Goal: Information Seeking & Learning: Learn about a topic

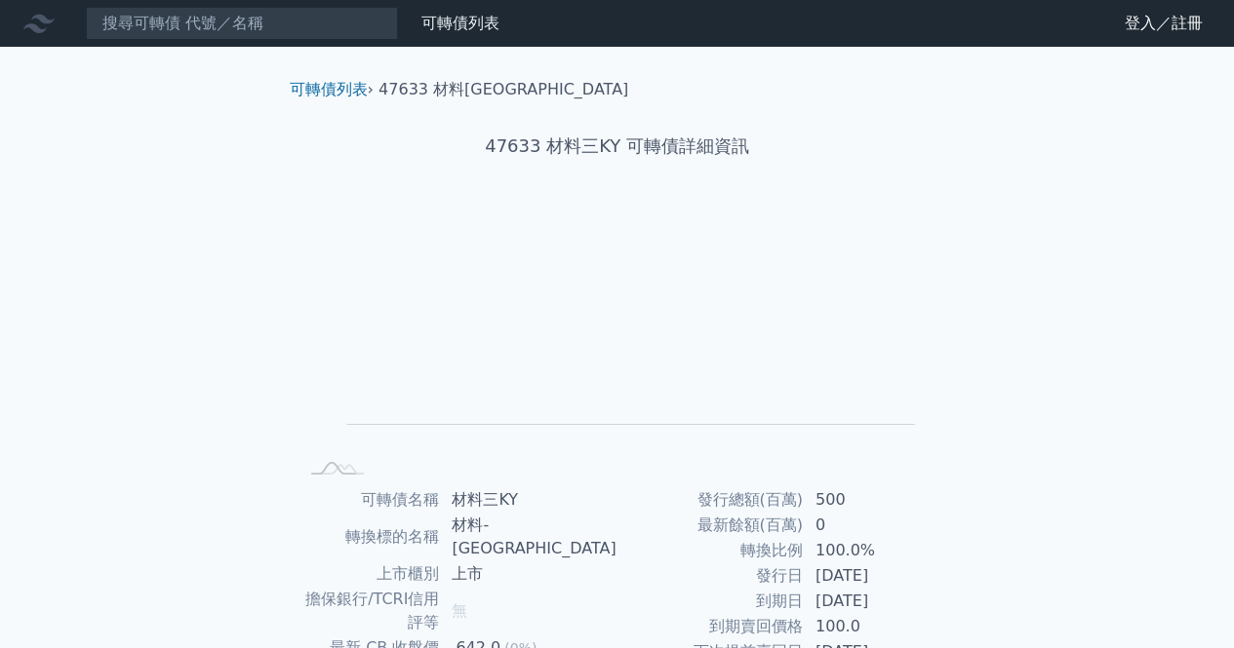
click at [1138, 253] on div "可轉債列表 財務數據 可轉債列表 財務數據 登入／註冊 登入／註冊 可轉債列表 › 47633 材料三KY 47633 材料三KY 可轉債詳細資訊 Zoom …" at bounding box center [617, 486] width 1234 height 973
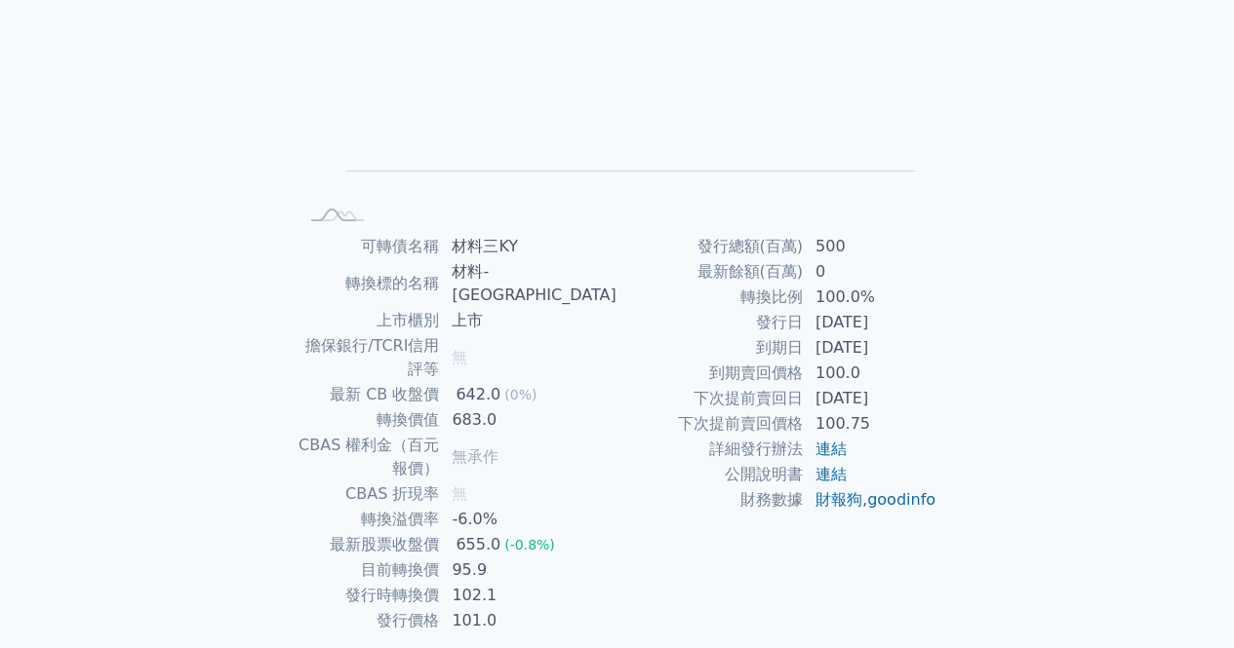
click at [1198, 334] on div "可轉債列表 財務數據 可轉債列表 財務數據 登入／註冊 登入／註冊 可轉債列表 › 47633 材料三KY 47633 材料三KY 可轉債詳細資訊 Zoom …" at bounding box center [617, 232] width 1234 height 973
click at [1144, 366] on div "可轉債列表 財務數據 可轉債列表 財務數據 登入／註冊 登入／註冊 可轉債列表 › 47632 材料二KY 47632 材料二KY 可轉債詳細資訊 Zoom …" at bounding box center [617, 232] width 1234 height 973
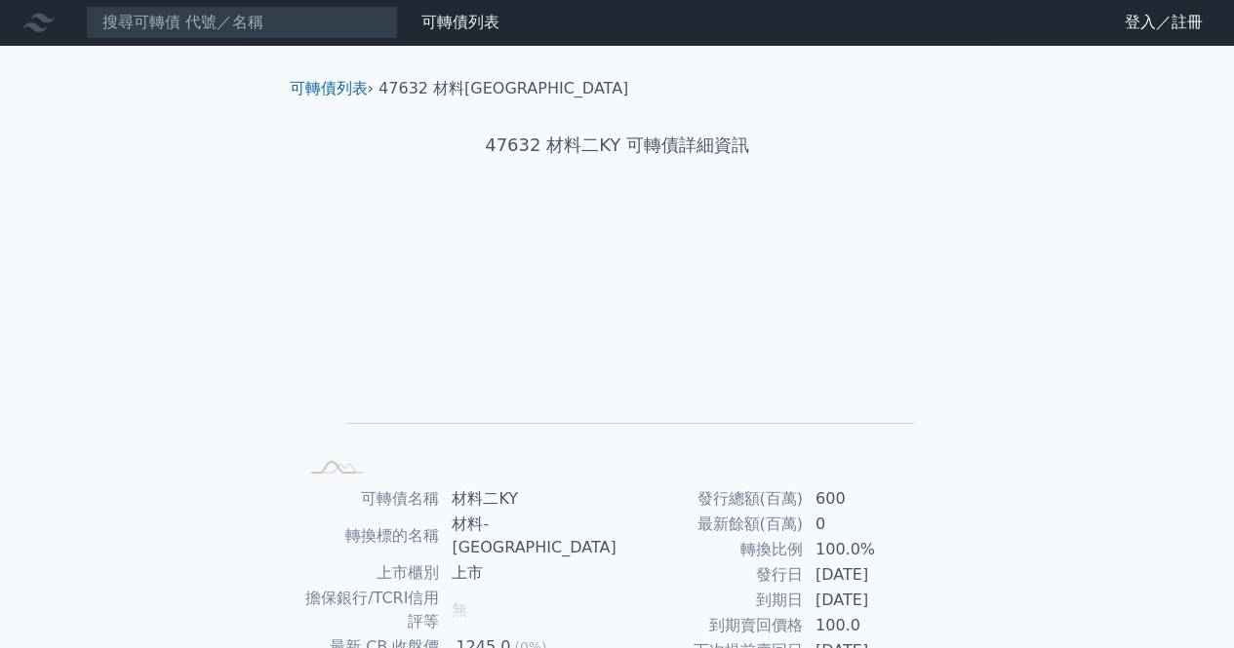
scroll to position [0, 0]
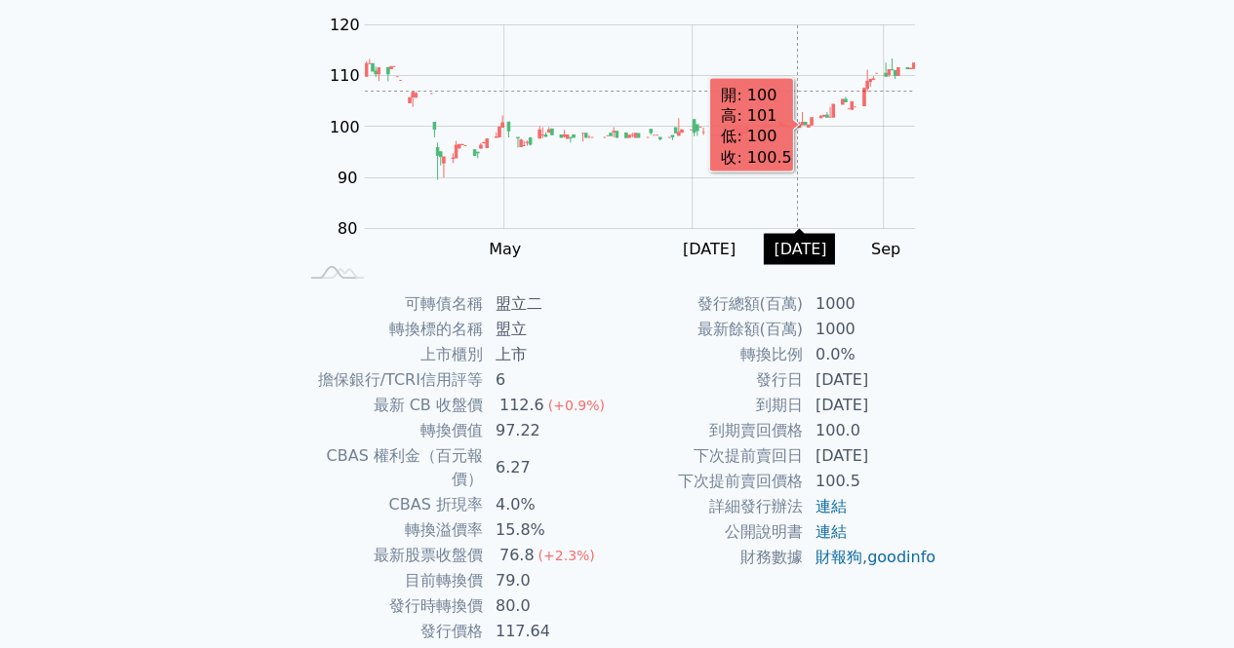
scroll to position [254, 0]
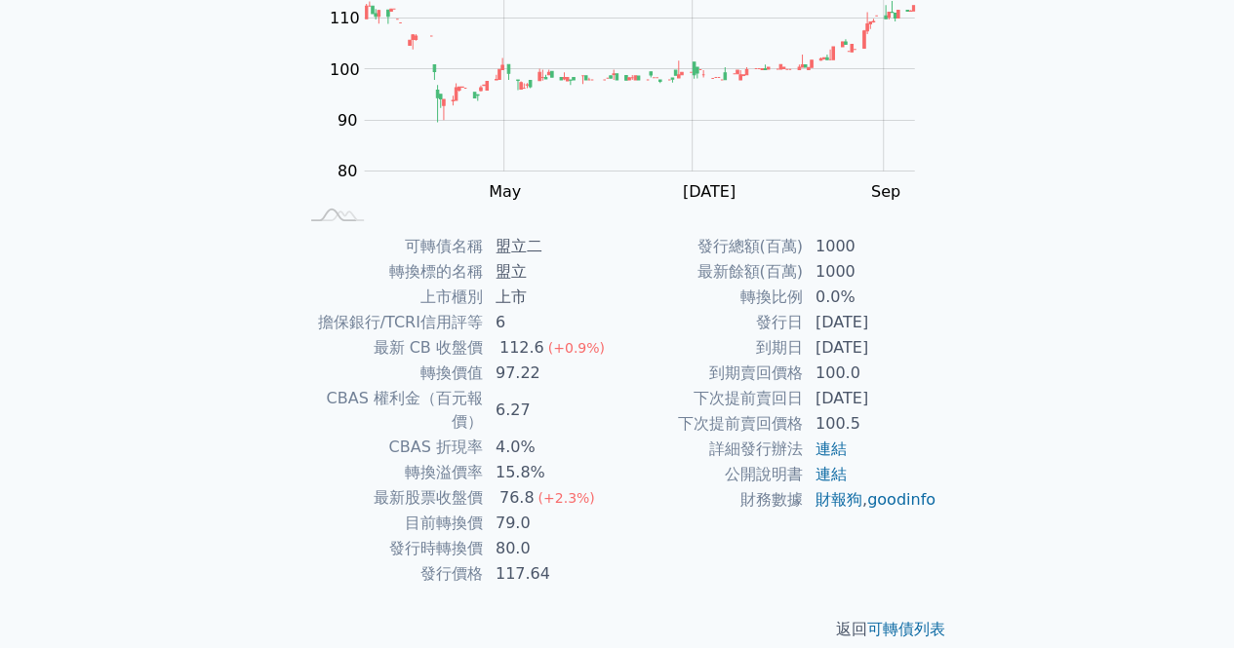
click at [1136, 270] on div "可轉債列表 財務數據 可轉債列表 財務數據 登入／註冊 登入／註冊 可轉債列表 › 24642 盟立二 24642 盟立二 可轉債詳細資訊 Zoom Out …" at bounding box center [617, 209] width 1234 height 926
click at [1079, 281] on div "可轉債列表 財務數據 可轉債列表 財務數據 登入／註冊 登入／註冊 可轉債列表 › 24642 盟立二 24642 盟立二 可轉債詳細資訊 Zoom Out …" at bounding box center [617, 209] width 1234 height 926
drag, startPoint x: 505, startPoint y: 353, endPoint x: 535, endPoint y: 354, distance: 30.2
click at [535, 354] on div "112.6" at bounding box center [521, 347] width 53 height 23
click at [495, 460] on td "15.8%" at bounding box center [551, 472] width 134 height 25
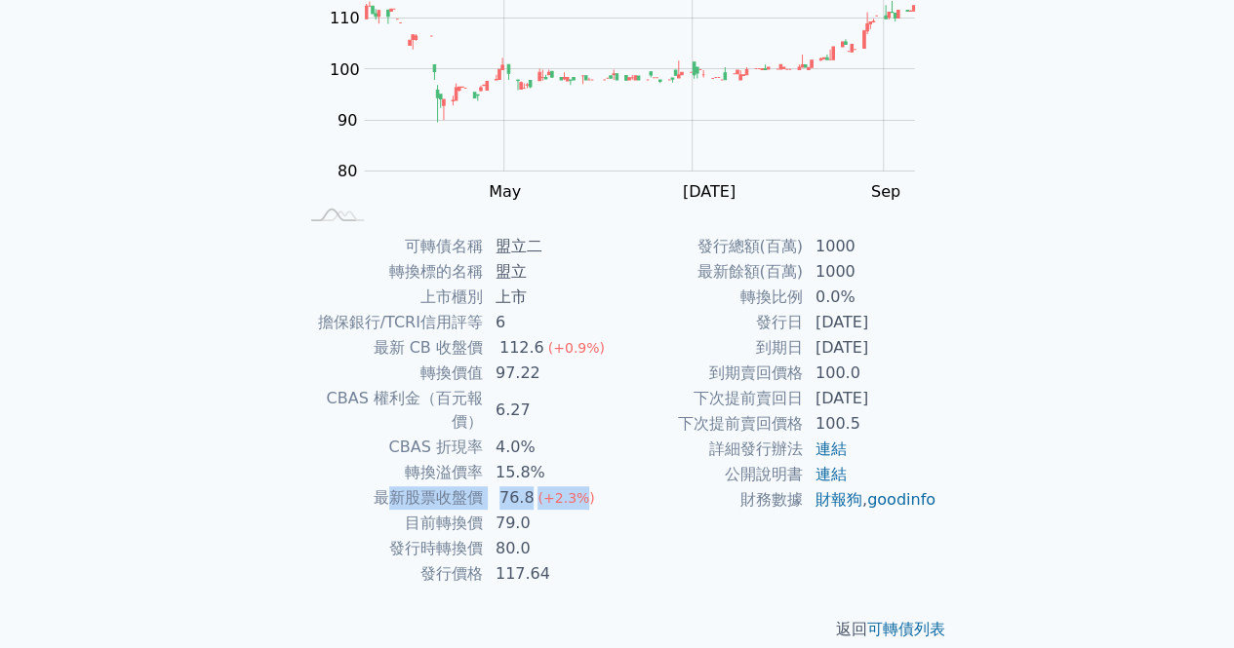
drag, startPoint x: 396, startPoint y: 478, endPoint x: 570, endPoint y: 470, distance: 174.7
click at [570, 486] on tr "最新股票收盤價 76.8 (+2.3%)" at bounding box center [457, 498] width 320 height 25
click at [1070, 303] on div "可轉債列表 財務數據 可轉債列表 財務數據 登入／註冊 登入／註冊 可轉債列表 › 24642 盟立二 24642 盟立二 可轉債詳細資訊 Zoom Out …" at bounding box center [617, 209] width 1234 height 926
drag, startPoint x: 498, startPoint y: 239, endPoint x: 520, endPoint y: 249, distance: 23.6
click at [520, 249] on td "盟立二" at bounding box center [551, 246] width 134 height 25
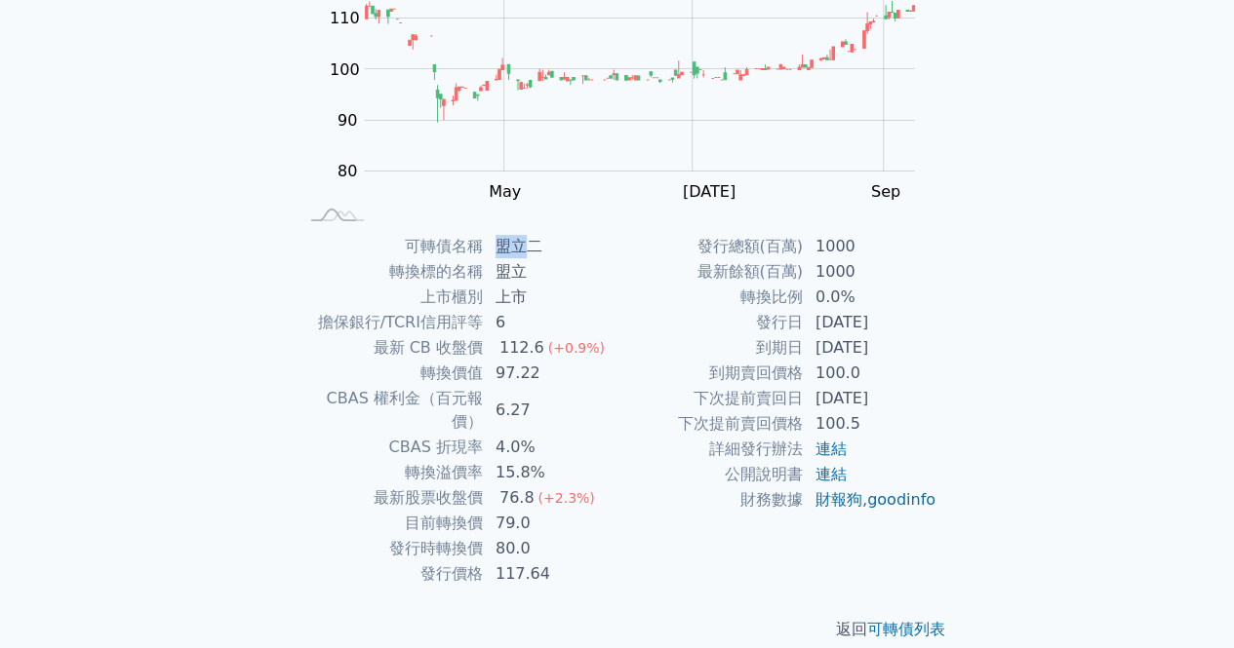
copy td "盟立"
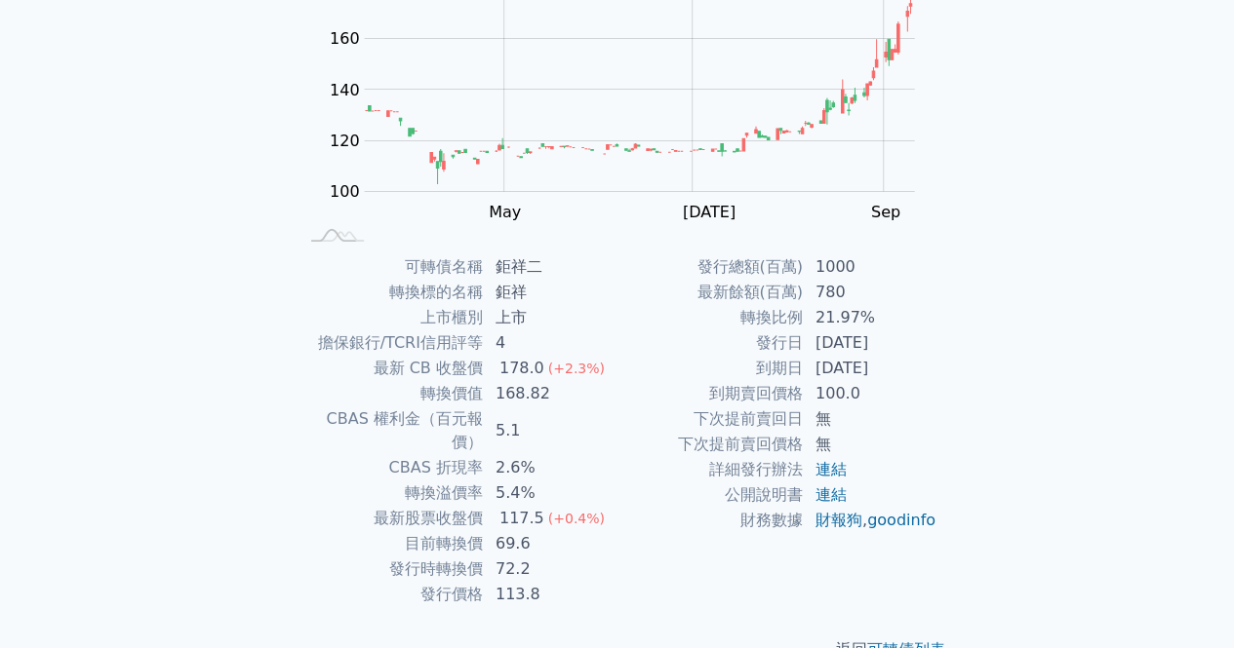
scroll to position [241, 0]
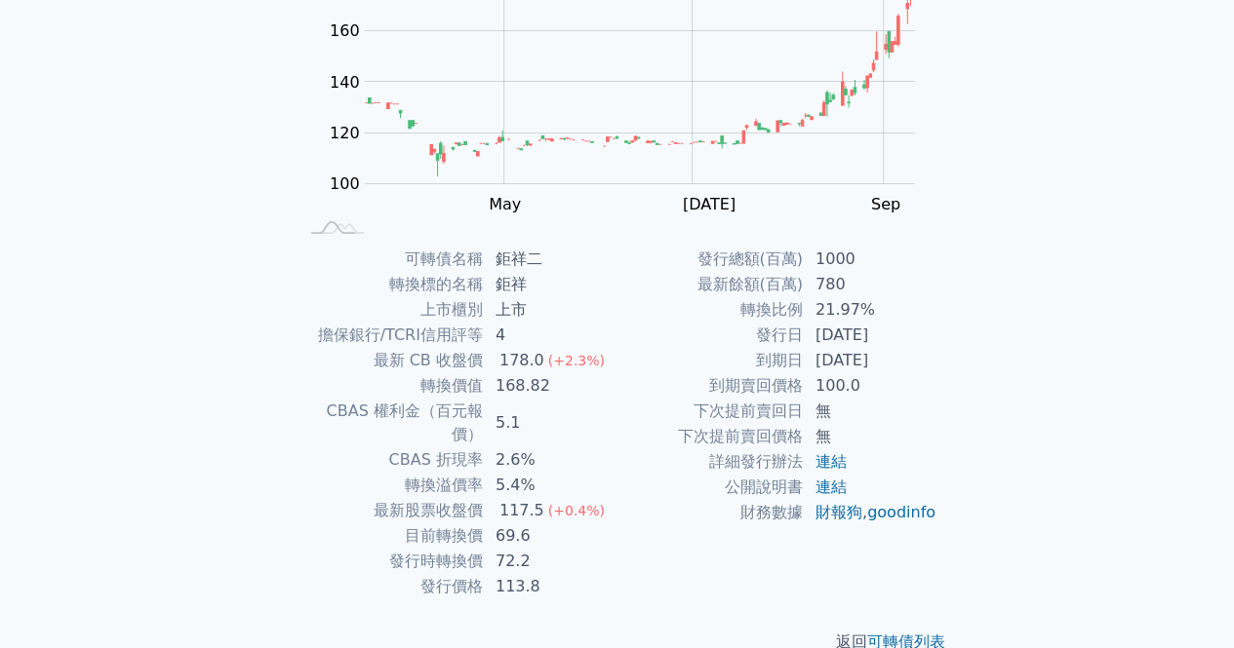
click at [1141, 288] on div "可轉債列表 財務數據 可轉債列表 財務數據 登入／註冊 登入／註冊 可轉債列表 › 24762 鉅祥二 24762 鉅祥二 可轉債詳細資訊 Zoom Out …" at bounding box center [617, 222] width 1234 height 926
